Goal: Task Accomplishment & Management: Manage account settings

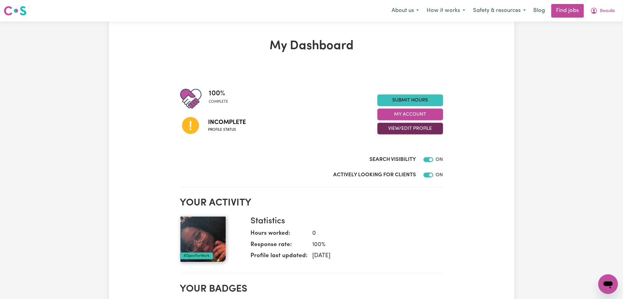
click at [411, 127] on button "View/Edit Profile" at bounding box center [410, 129] width 66 height 12
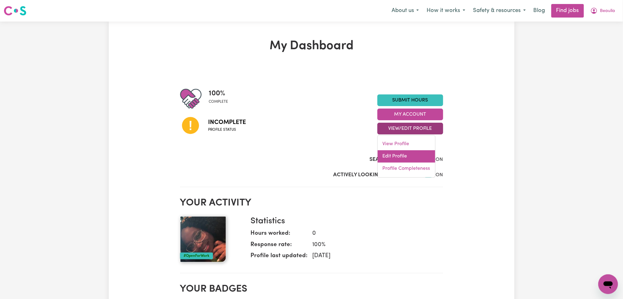
click at [400, 155] on link "Edit Profile" at bounding box center [406, 156] width 57 height 12
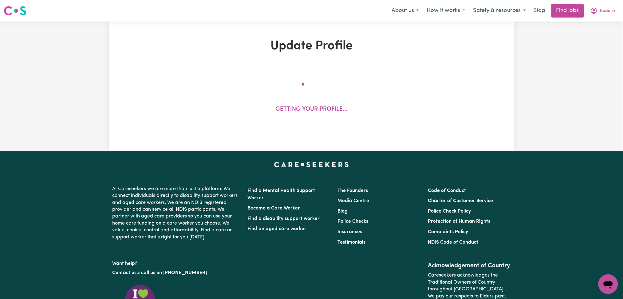
select select "female"
select select "Australian Citizen"
select select "Studying a healthcare related degree or qualification"
select select "55"
select select "80"
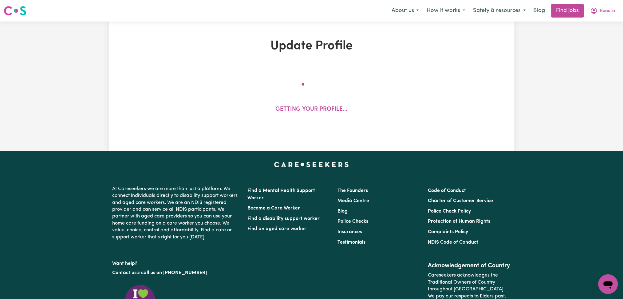
select select "110"
select select "120"
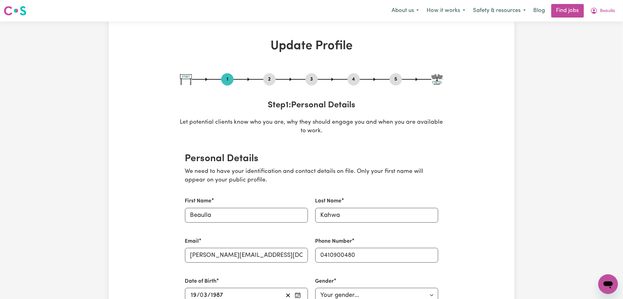
scroll to position [41, 0]
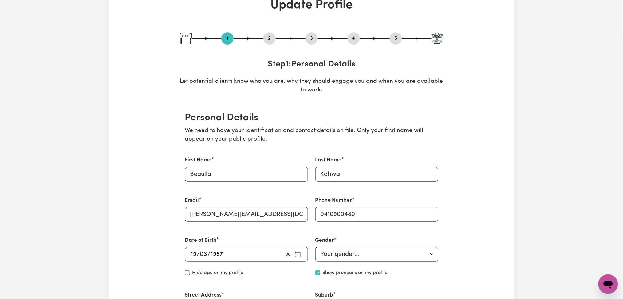
click at [270, 33] on div "2" at bounding box center [269, 38] width 12 height 12
click at [269, 42] on div "2" at bounding box center [269, 38] width 12 height 12
click at [272, 39] on button "2" at bounding box center [269, 38] width 12 height 8
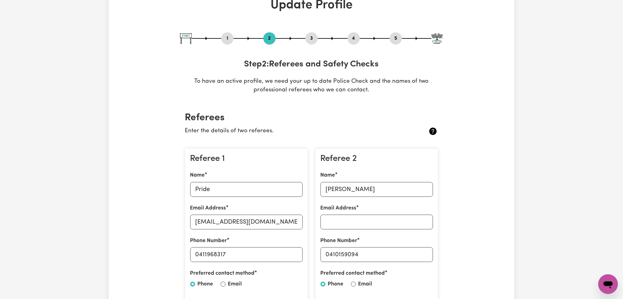
scroll to position [123, 0]
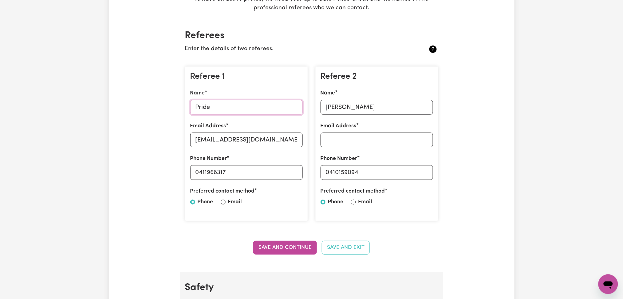
click at [224, 110] on input "Pride" at bounding box center [246, 107] width 112 height 15
click at [266, 147] on input "pride@shelteringarms.net" at bounding box center [246, 139] width 112 height 15
drag, startPoint x: 199, startPoint y: 168, endPoint x: 281, endPoint y: 169, distance: 81.4
click at [281, 169] on input "0411968317" at bounding box center [246, 172] width 112 height 15
click at [394, 121] on div "Referee 2 Name owen Email Address Phone Number 0410159094 Preferred contact met…" at bounding box center [376, 143] width 123 height 155
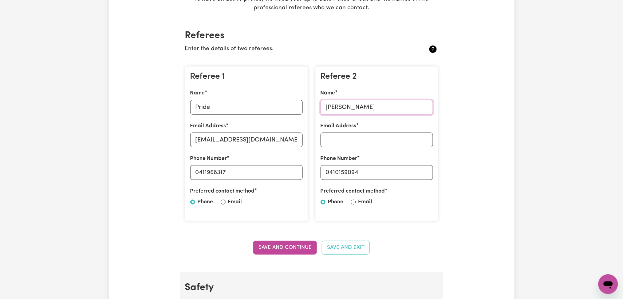
click at [380, 107] on input "owen" at bounding box center [376, 107] width 112 height 15
drag, startPoint x: 329, startPoint y: 171, endPoint x: 424, endPoint y: 172, distance: 95.0
click at [424, 172] on input "0410159094" at bounding box center [376, 172] width 112 height 15
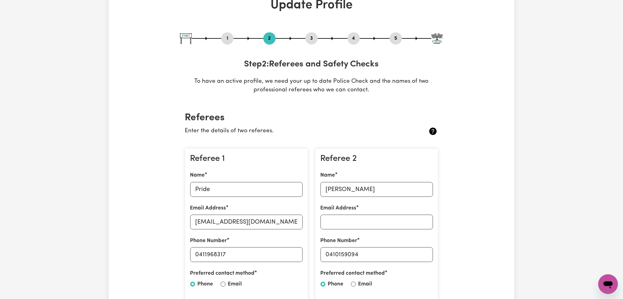
click at [313, 37] on button "3" at bounding box center [311, 38] width 12 height 8
select select "2021"
select select "Certificate III (Individual Support)"
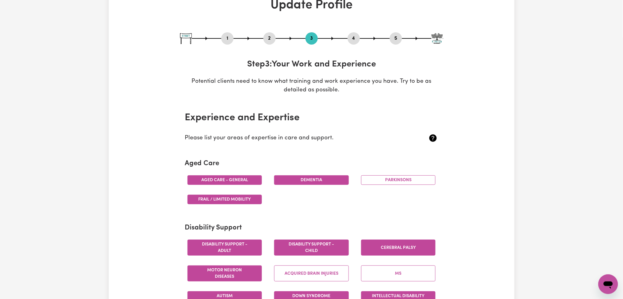
click at [352, 38] on button "4" at bounding box center [354, 38] width 12 height 8
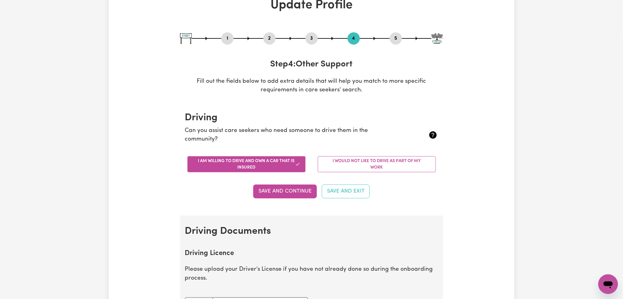
click at [394, 40] on button "5" at bounding box center [396, 38] width 12 height 8
select select "I am providing services by being employed by an organisation"
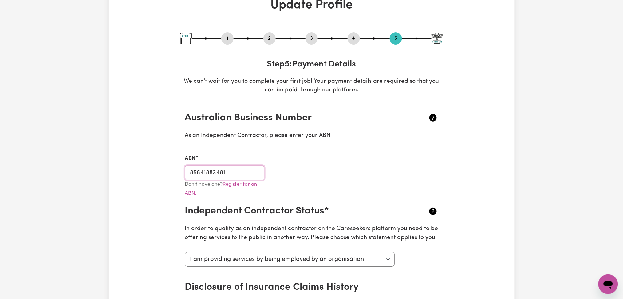
click at [242, 171] on input "85641883481" at bounding box center [225, 172] width 80 height 15
click at [313, 34] on button "3" at bounding box center [311, 38] width 12 height 8
select select "2021"
select select "Certificate III (Individual Support)"
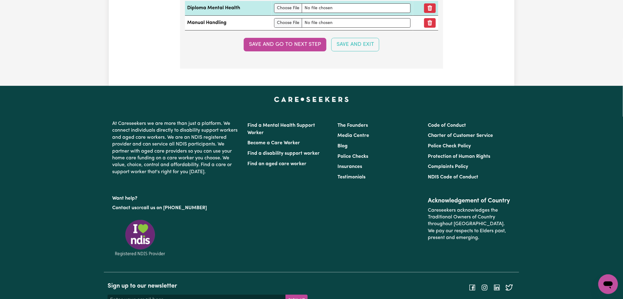
scroll to position [1598, 0]
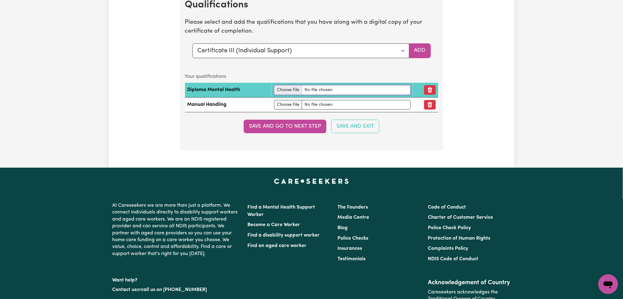
click at [291, 89] on input "file" at bounding box center [342, 90] width 136 height 10
type input "C:\fakepath\Beaulla Kahwa Diploma of Mental Health.jpg"
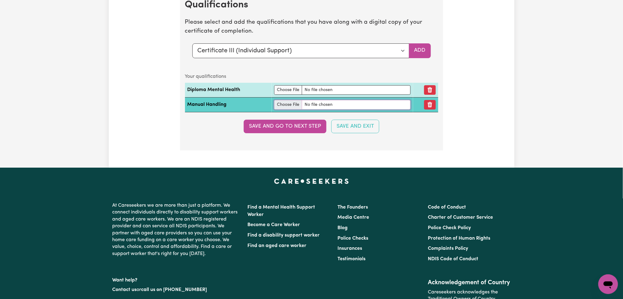
click at [276, 106] on input "file" at bounding box center [342, 105] width 136 height 10
type input "C:\fakepath\Beaulla Kahwa Manual Handling.pdf"
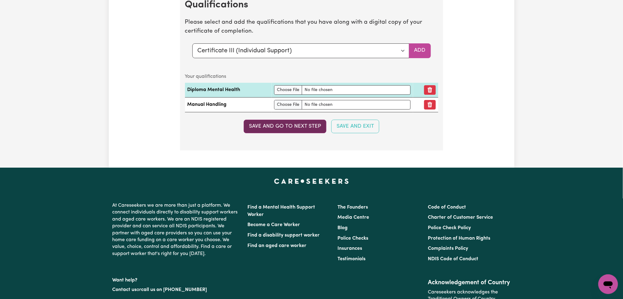
click at [298, 129] on button "Save and go to next step" at bounding box center [285, 127] width 83 height 14
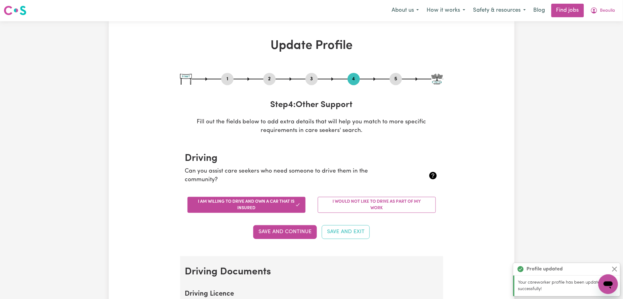
scroll to position [0, 0]
drag, startPoint x: 603, startPoint y: 10, endPoint x: 599, endPoint y: 17, distance: 8.4
click at [601, 15] on button "Beaulla" at bounding box center [602, 10] width 33 height 13
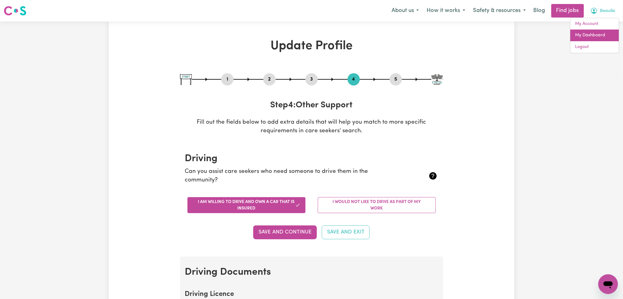
click at [591, 30] on link "My Dashboard" at bounding box center [594, 35] width 49 height 12
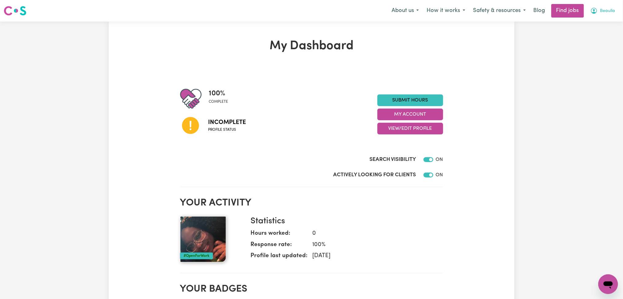
drag, startPoint x: 608, startPoint y: 7, endPoint x: 597, endPoint y: 10, distance: 11.2
click at [607, 7] on button "Beaulla" at bounding box center [602, 10] width 33 height 13
click at [585, 46] on link "Logout" at bounding box center [594, 47] width 49 height 12
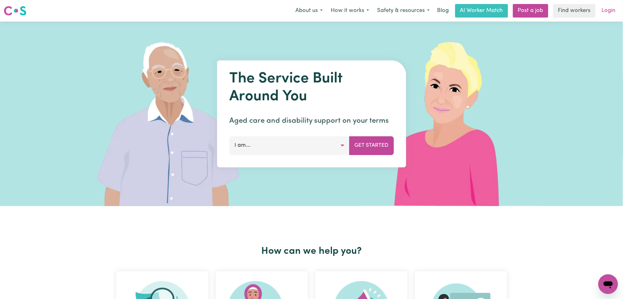
click at [605, 11] on link "Login" at bounding box center [608, 11] width 21 height 14
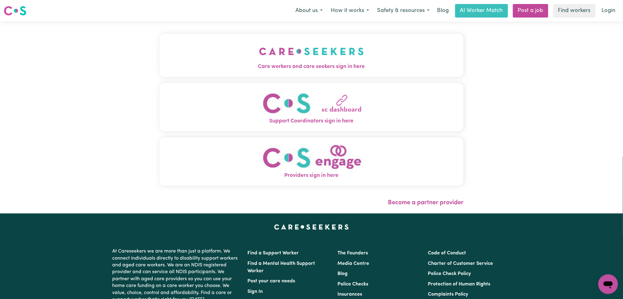
click at [222, 63] on span "Care workers and care seekers sign in here" at bounding box center [311, 67] width 304 height 8
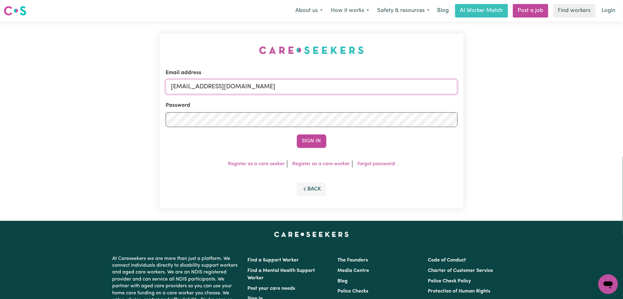
click at [263, 91] on input "onboardingcs@careseekers.com.au" at bounding box center [312, 86] width 292 height 15
drag, startPoint x: 202, startPoint y: 86, endPoint x: 367, endPoint y: 88, distance: 165.0
click at [370, 86] on input "Superuser~cmburnie@yahoo.com.au" at bounding box center [312, 86] width 292 height 15
type input "Superuser~cmburnie@yahoo.com.au"
drag, startPoint x: 312, startPoint y: 139, endPoint x: 308, endPoint y: 137, distance: 4.7
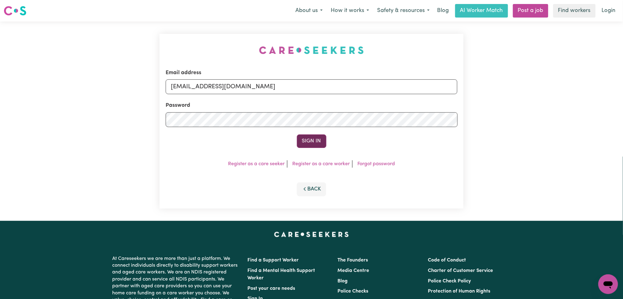
click at [312, 139] on button "Sign In" at bounding box center [311, 141] width 29 height 14
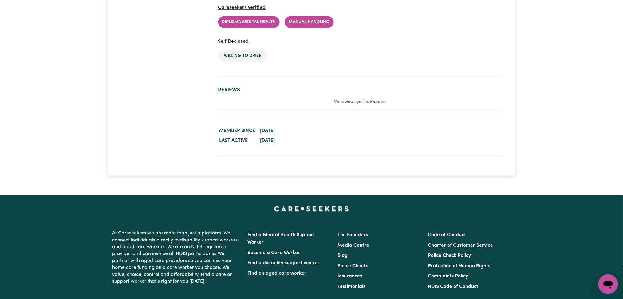
scroll to position [860, 0]
